Goal: Information Seeking & Learning: Learn about a topic

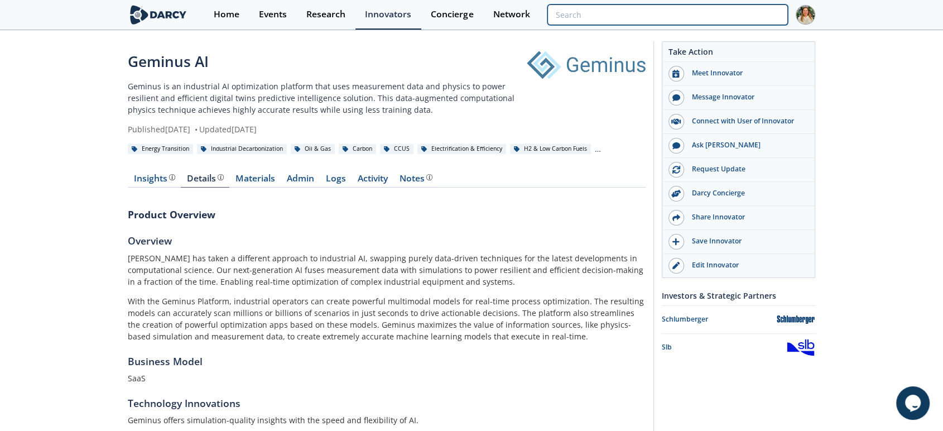
click at [755, 8] on input "search" at bounding box center [667, 14] width 240 height 21
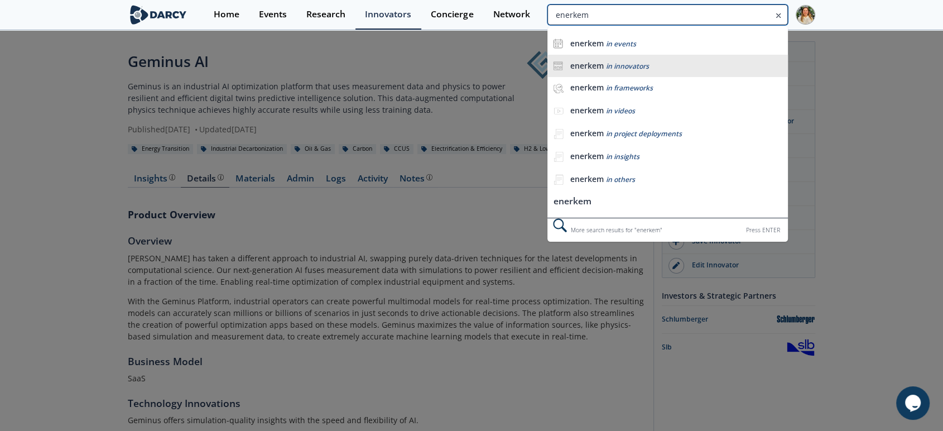
type input "enerkem"
click at [707, 66] on div "enerkem in innovators" at bounding box center [676, 66] width 212 height 11
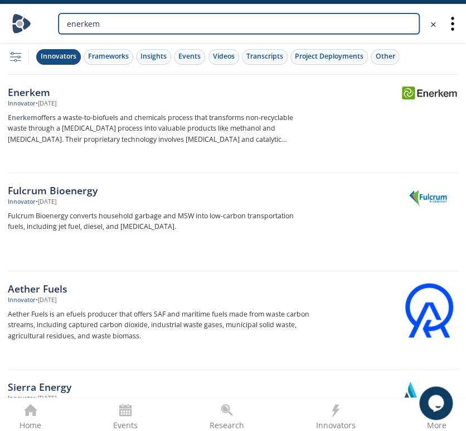
click at [193, 13] on input "enerkem" at bounding box center [239, 23] width 361 height 21
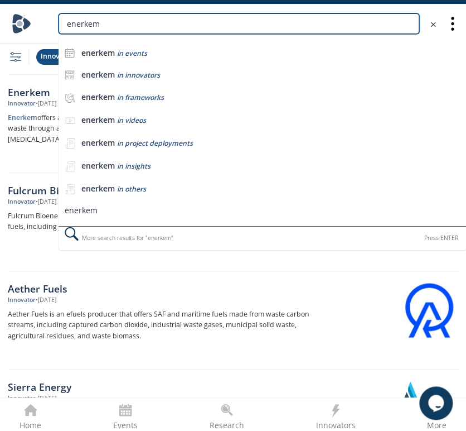
click at [99, 26] on input "enerkem" at bounding box center [239, 23] width 361 height 21
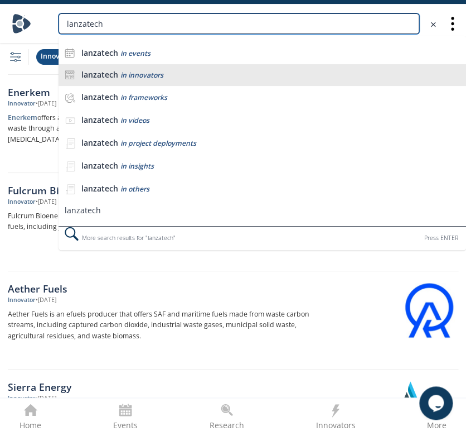
type input "lanzatech"
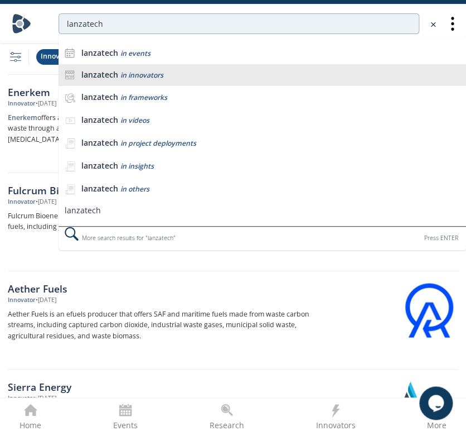
click at [130, 77] on span "in innovators" at bounding box center [142, 74] width 43 height 9
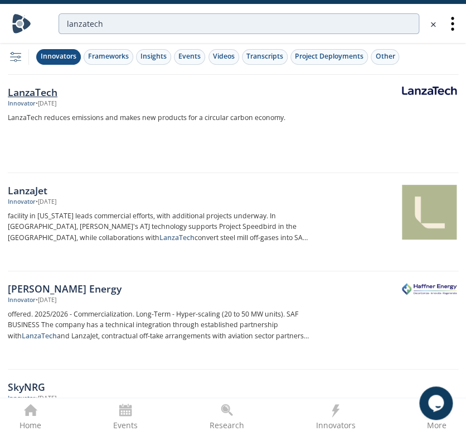
click at [55, 91] on div "LanzaTech" at bounding box center [159, 92] width 302 height 15
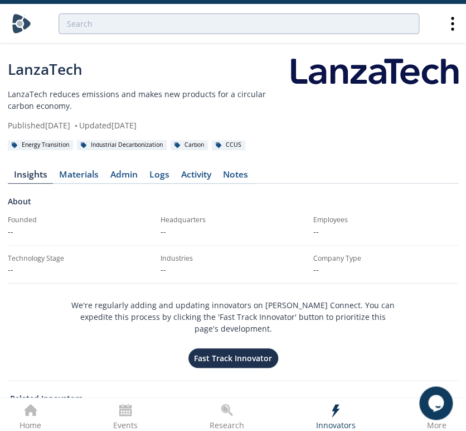
click at [88, 12] on div at bounding box center [239, 24] width 408 height 32
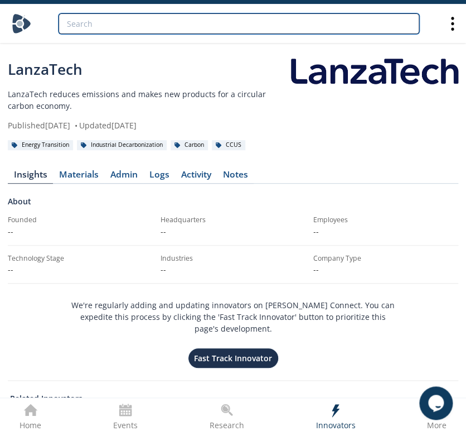
click at [96, 23] on input "search" at bounding box center [239, 23] width 361 height 21
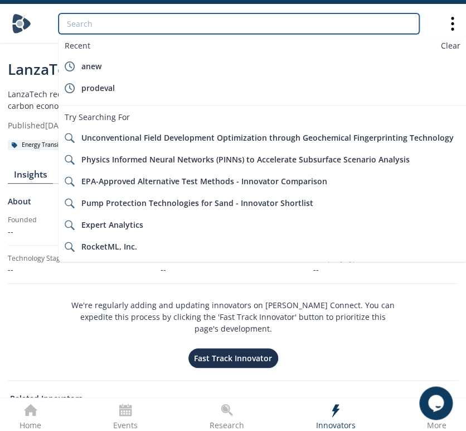
click at [102, 32] on input "search" at bounding box center [239, 23] width 361 height 21
paste input "ZeaChem"
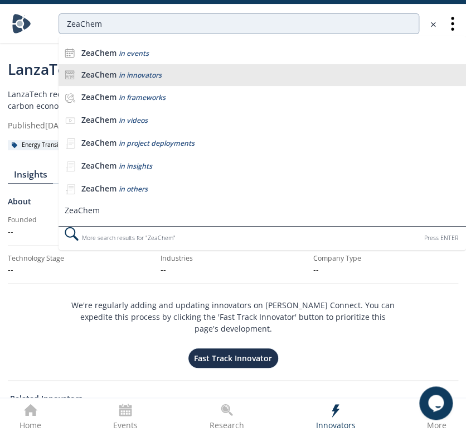
click at [132, 77] on span "in innovators" at bounding box center [140, 74] width 43 height 9
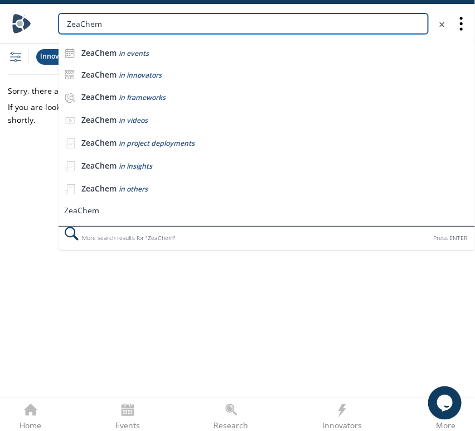
drag, startPoint x: 124, startPoint y: 20, endPoint x: -1, endPoint y: 30, distance: 124.8
click at [0, 30] on html "ZeaChem ZeaChem in events ZeaChem in innovators ZeaChem in frameworks ZeaChem i…" at bounding box center [237, 215] width 475 height 431
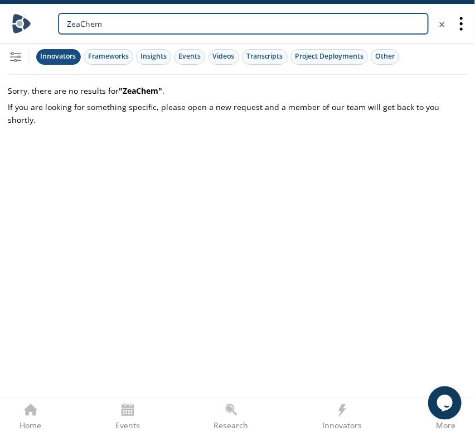
paste input "Nova Pangaea Technologies"
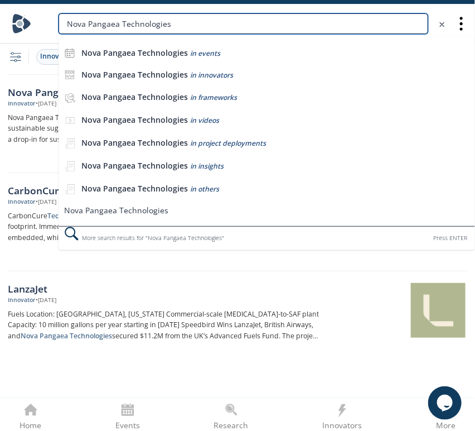
drag, startPoint x: 184, startPoint y: 20, endPoint x: -1, endPoint y: 27, distance: 184.8
click at [0, 27] on html "Nova Pangaea Technologies Nova Pangaea Technologies in events Nova Pangaea Tech…" at bounding box center [237, 215] width 475 height 431
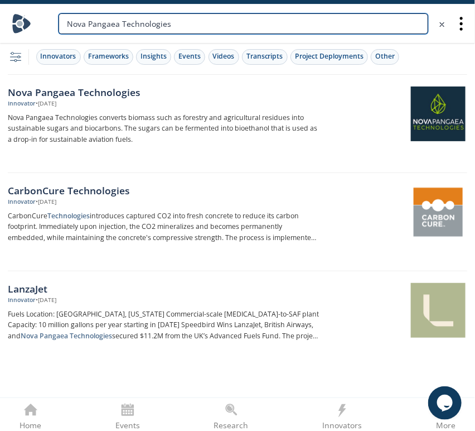
type input "v"
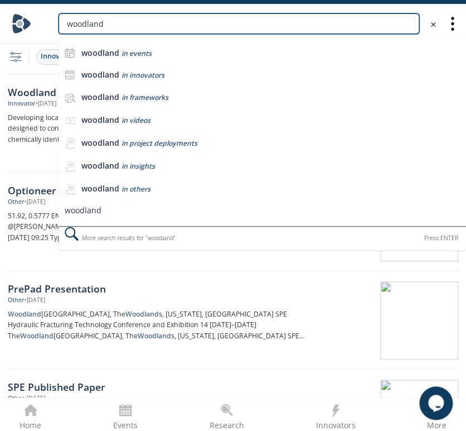
drag, startPoint x: 107, startPoint y: 23, endPoint x: 18, endPoint y: 18, distance: 88.9
click at [18, 18] on div "woodland woodland in events woodland in innovators woodland in frameworks woodl…" at bounding box center [233, 23] width 443 height 38
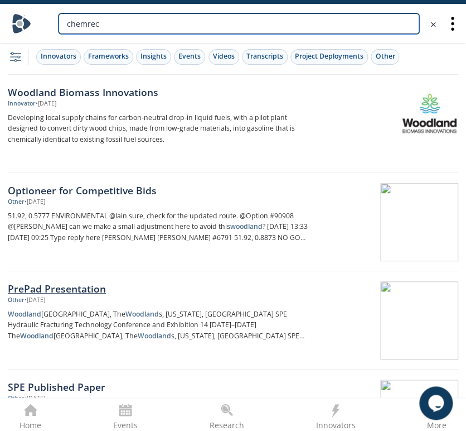
type input "chemrec"
